Goal: Use online tool/utility: Utilize a website feature to perform a specific function

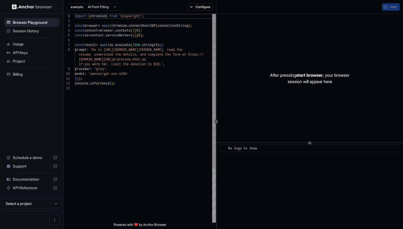
scroll to position [34, 0]
click at [33, 53] on span "API Keys" at bounding box center [35, 52] width 45 height 5
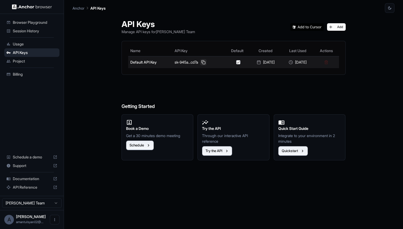
click at [200, 63] on button at bounding box center [203, 62] width 6 height 6
click at [201, 63] on button at bounding box center [203, 62] width 6 height 6
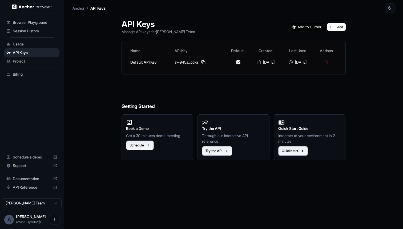
click at [38, 31] on span "Session History" at bounding box center [35, 30] width 45 height 5
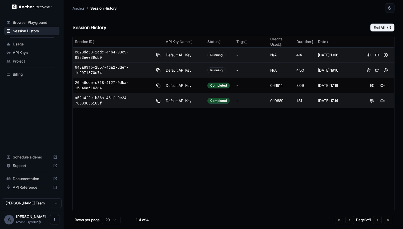
click at [130, 55] on span "c623de53-2ede-44b4-93e9-8383eee89cb0" at bounding box center [114, 55] width 78 height 11
click at [369, 54] on button at bounding box center [369, 55] width 6 height 6
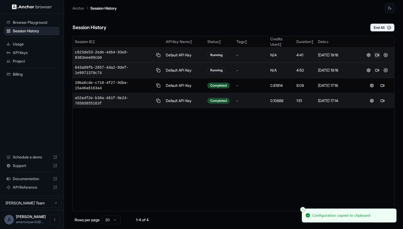
click at [378, 57] on button at bounding box center [377, 55] width 6 height 6
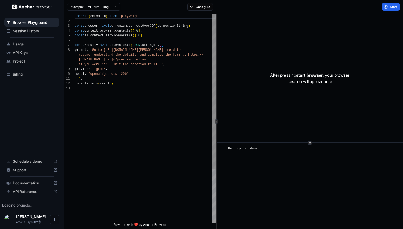
scroll to position [34, 0]
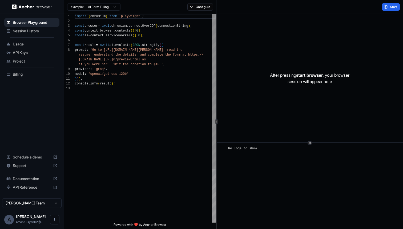
click at [120, 77] on div "import { chromium } from 'playwright' ; const browser = await chromium . connec…" at bounding box center [145, 154] width 141 height 280
drag, startPoint x: 172, startPoint y: 45, endPoint x: 82, endPoint y: 40, distance: 90.2
click at [82, 40] on div "const browser = await chromium . connectOverCDP ( connectionString ) ; const co…" at bounding box center [145, 156] width 141 height 285
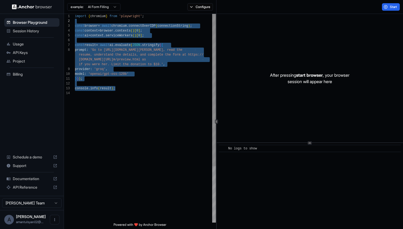
scroll to position [0, 0]
drag, startPoint x: 120, startPoint y: 89, endPoint x: 74, endPoint y: 17, distance: 85.7
click at [74, 17] on div "3 4 5 6 7 8 9 10 11 13 12 14 2 1 const browser = await chromium . connectOverCD…" at bounding box center [140, 118] width 152 height 208
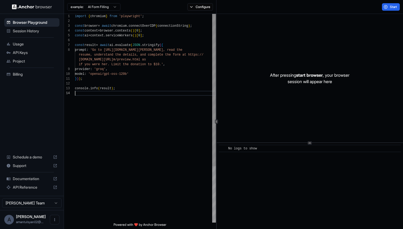
click at [131, 91] on div "const browser = await chromium . connectOverCDP ( connectionString ) ; const co…" at bounding box center [145, 156] width 141 height 285
drag, startPoint x: 131, startPoint y: 76, endPoint x: 103, endPoint y: 75, distance: 28.0
click at [104, 75] on div "const browser = await chromium . connectOverCDP ( connectionString ) ; const co…" at bounding box center [145, 156] width 141 height 285
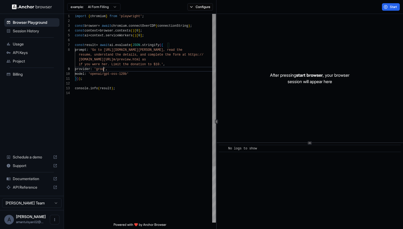
click at [105, 69] on div "const browser = await chromium . connectOverCDP ( connectionString ) ; const co…" at bounding box center [145, 156] width 141 height 285
click at [125, 45] on div "const browser = await chromium . connectOverCDP ( connectionString ) ; const co…" at bounding box center [145, 156] width 141 height 285
click at [128, 43] on div "const browser = await chromium . connectOverCDP ( connectionString ) ; const co…" at bounding box center [145, 156] width 141 height 285
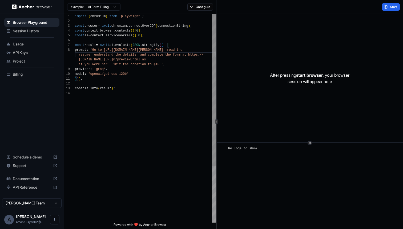
scroll to position [38, 0]
click at [126, 55] on div "const browser = await chromium . connectOverCDP ( connectionString ) ; const co…" at bounding box center [145, 156] width 141 height 285
type textarea "**********"
